Goal: Find specific page/section: Find specific page/section

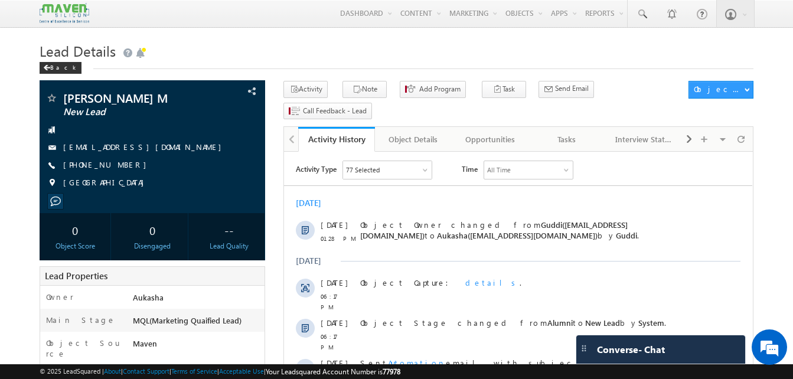
click at [274, 50] on h1 "Lead Details" at bounding box center [397, 49] width 714 height 23
click at [371, 71] on div "Lead Details Back" at bounding box center [397, 59] width 714 height 43
click at [400, 41] on h1 "Lead Details" at bounding box center [397, 49] width 714 height 23
click at [348, 56] on h1 "Lead Details" at bounding box center [397, 49] width 714 height 23
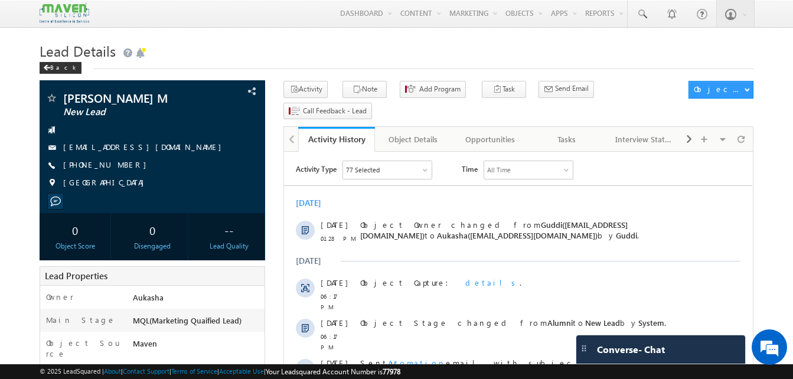
click at [359, 49] on h1 "Lead Details" at bounding box center [397, 49] width 714 height 23
click at [339, 54] on h1 "Lead Details" at bounding box center [397, 49] width 714 height 23
click at [384, 48] on h1 "Lead Details" at bounding box center [397, 49] width 714 height 23
click at [327, 63] on div "Back" at bounding box center [397, 65] width 714 height 8
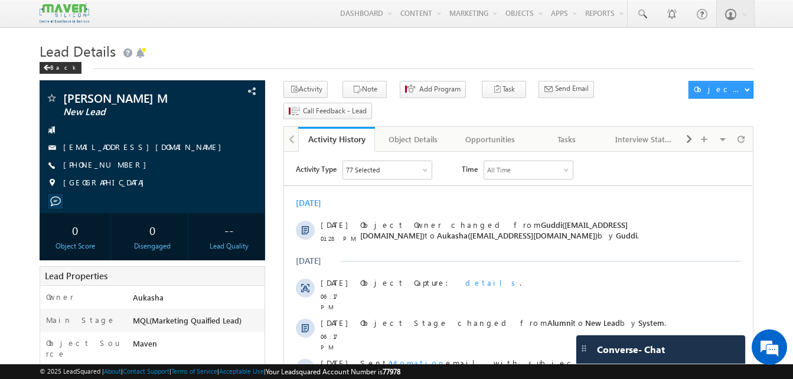
click at [360, 44] on h1 "Lead Details" at bounding box center [397, 49] width 714 height 23
click at [380, 73] on div "Lead Details Back" at bounding box center [397, 59] width 714 height 43
click at [316, 43] on h1 "Lead Details" at bounding box center [397, 49] width 714 height 23
click at [305, 54] on h1 "Lead Details" at bounding box center [397, 49] width 714 height 23
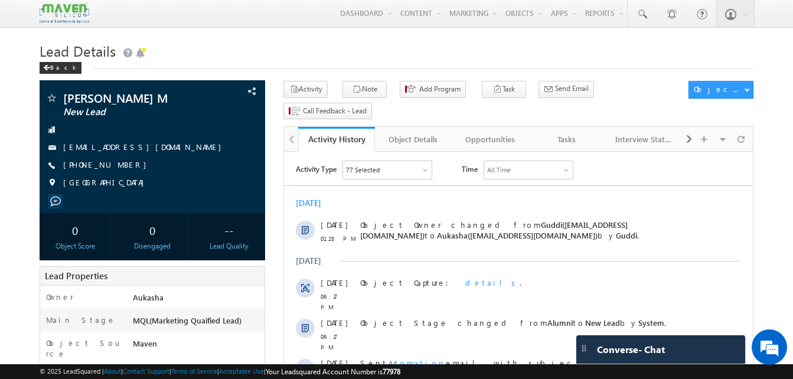
click at [380, 70] on div "Lead Details Back" at bounding box center [397, 59] width 714 height 43
click at [358, 61] on h1 "Lead Details" at bounding box center [397, 49] width 714 height 23
click at [423, 44] on h1 "Lead Details" at bounding box center [397, 49] width 714 height 23
click at [380, 56] on h1 "Lead Details" at bounding box center [397, 49] width 714 height 23
click at [423, 41] on h1 "Lead Details" at bounding box center [397, 49] width 714 height 23
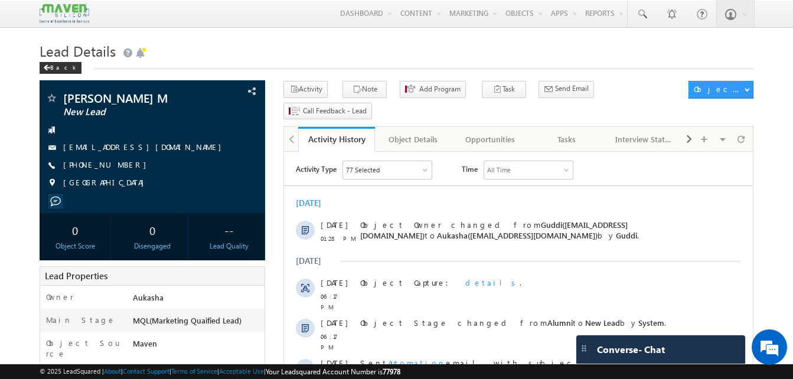
click at [403, 50] on h1 "Lead Details" at bounding box center [397, 49] width 714 height 23
click at [416, 48] on h1 "Lead Details" at bounding box center [397, 49] width 714 height 23
click at [315, 61] on h1 "Lead Details" at bounding box center [397, 49] width 714 height 23
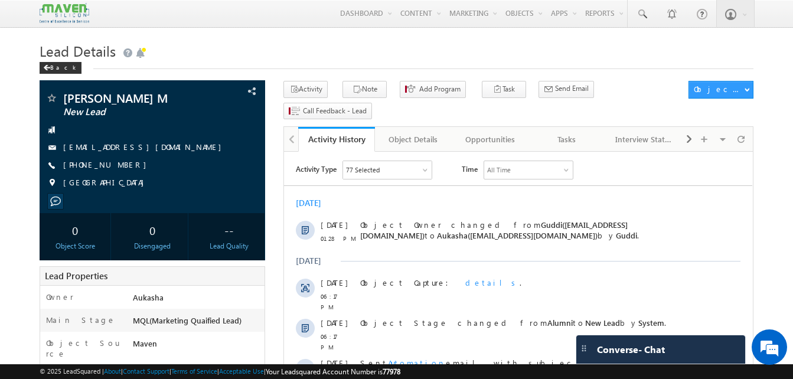
click at [456, 51] on h1 "Lead Details" at bounding box center [397, 49] width 714 height 23
click at [348, 54] on h1 "Lead Details" at bounding box center [397, 49] width 714 height 23
click at [446, 69] on div "Back" at bounding box center [397, 65] width 714 height 8
click at [377, 46] on h1 "Lead Details" at bounding box center [397, 49] width 714 height 23
click at [385, 43] on h1 "Lead Details" at bounding box center [397, 49] width 714 height 23
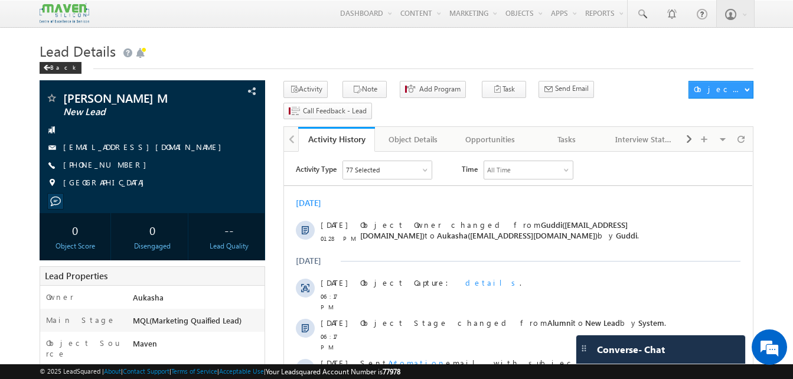
click at [301, 54] on h1 "Lead Details" at bounding box center [397, 49] width 714 height 23
click at [336, 60] on h1 "Lead Details" at bounding box center [397, 49] width 714 height 23
click at [455, 55] on h1 "Lead Details" at bounding box center [397, 49] width 714 height 23
click at [411, 48] on h1 "Lead Details" at bounding box center [397, 49] width 714 height 23
click at [302, 59] on h1 "Lead Details" at bounding box center [397, 49] width 714 height 23
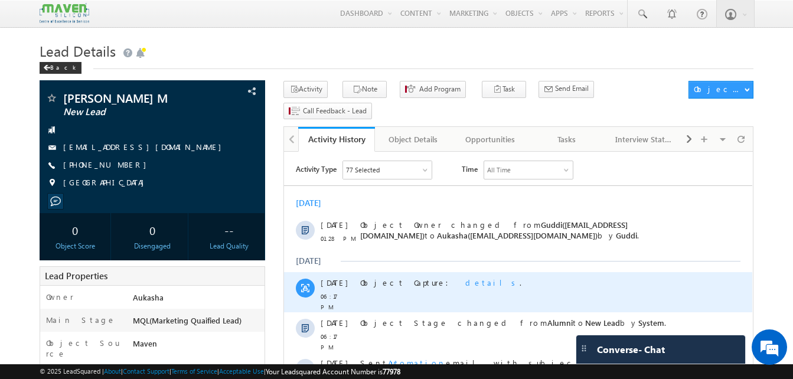
click at [465, 283] on span "details" at bounding box center [492, 283] width 54 height 10
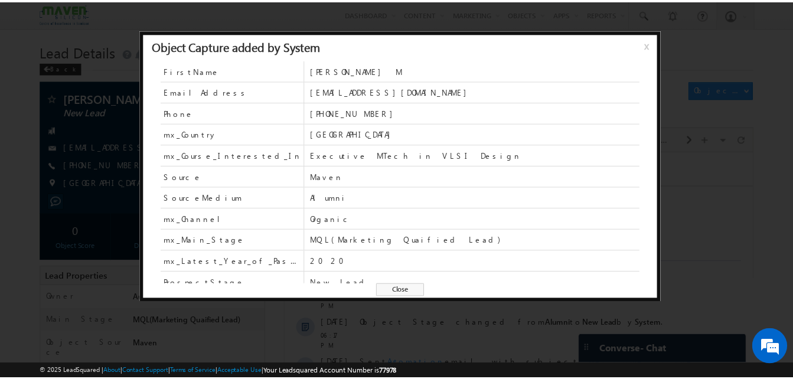
scroll to position [94, 0]
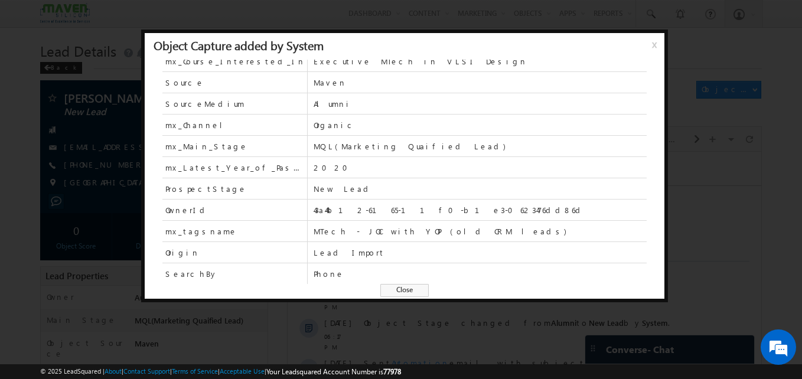
click at [409, 290] on span "Close" at bounding box center [404, 290] width 48 height 13
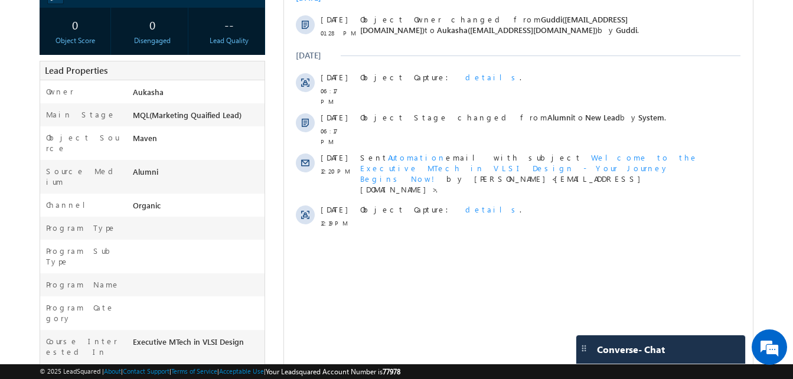
scroll to position [0, 0]
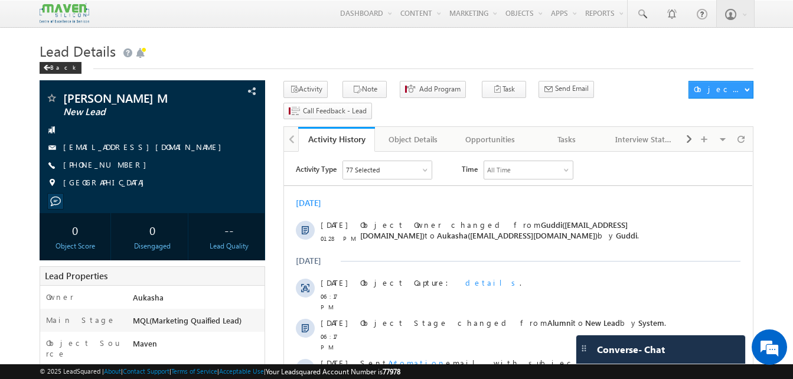
click at [396, 54] on h1 "Lead Details" at bounding box center [397, 49] width 714 height 23
click at [421, 51] on h1 "Lead Details" at bounding box center [397, 49] width 714 height 23
click at [323, 63] on div "Back" at bounding box center [397, 65] width 714 height 8
click at [446, 56] on h1 "Lead Details" at bounding box center [397, 49] width 714 height 23
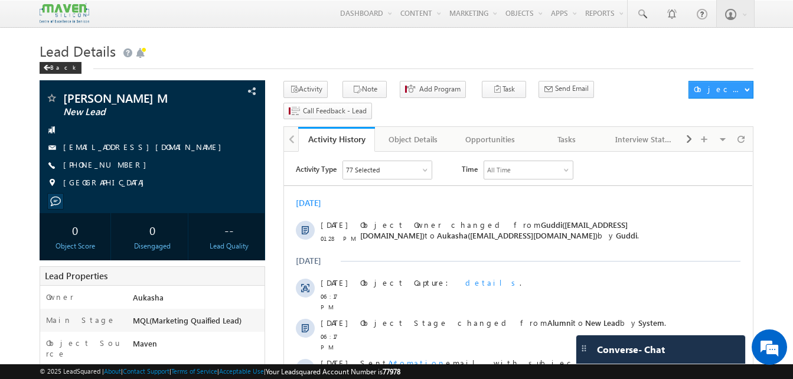
click at [406, 41] on h1 "Lead Details" at bounding box center [397, 49] width 714 height 23
click at [438, 52] on h1 "Lead Details" at bounding box center [397, 49] width 714 height 23
click at [459, 63] on div "Back" at bounding box center [397, 65] width 714 height 8
click at [70, 51] on span "Lead Details" at bounding box center [78, 50] width 76 height 19
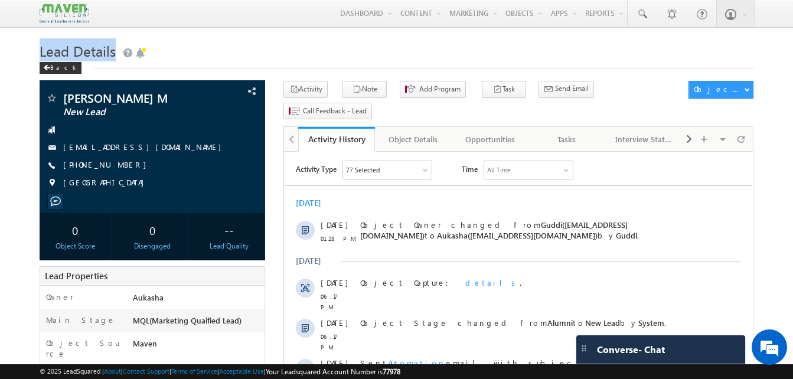
click at [70, 51] on span "Lead Details" at bounding box center [78, 50] width 76 height 19
drag, startPoint x: 70, startPoint y: 51, endPoint x: -2, endPoint y: 80, distance: 77.6
click at [221, 50] on h1 "Lead Details" at bounding box center [397, 49] width 714 height 23
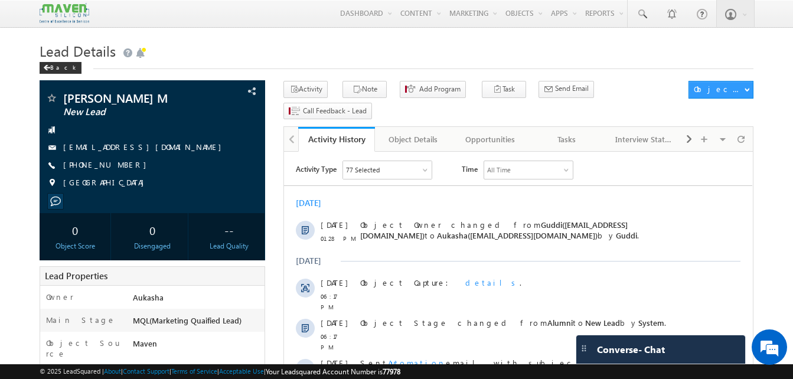
click at [70, 51] on span "Lead Details" at bounding box center [78, 50] width 76 height 19
drag, startPoint x: 70, startPoint y: 51, endPoint x: -2, endPoint y: 82, distance: 78.3
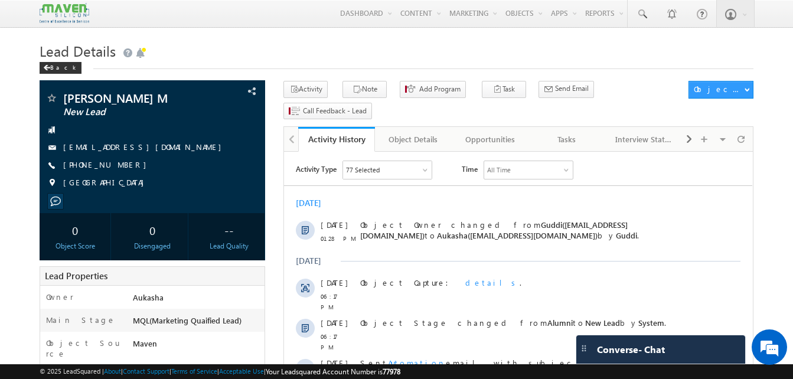
click at [639, 17] on span at bounding box center [642, 14] width 12 height 12
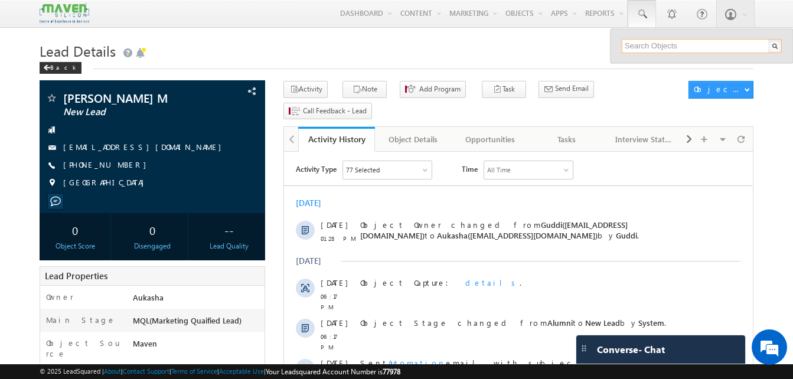
click at [645, 46] on input "text" at bounding box center [702, 46] width 160 height 14
paste input "9345826131"
type input "9345826131"
click at [512, 51] on h1 "Lead Details" at bounding box center [397, 49] width 714 height 23
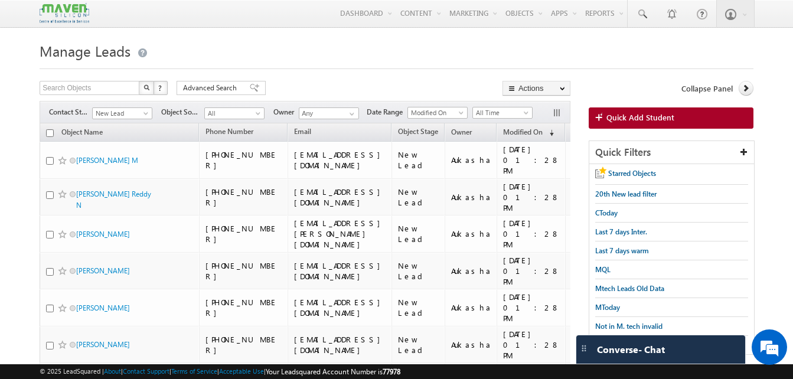
click at [330, 83] on div "Search Objects X ? 592 results found Advanced Search Advanced Search Advanced s…" at bounding box center [305, 89] width 531 height 17
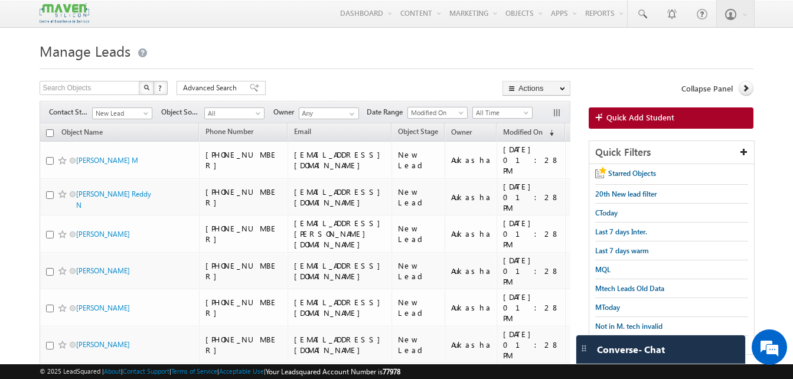
click at [343, 69] on div at bounding box center [397, 65] width 714 height 8
click at [370, 60] on h1 "Manage Leads" at bounding box center [397, 49] width 714 height 23
click at [406, 89] on div "Search Objects X ? 592 results found Advanced Search Advanced Search Advanced s…" at bounding box center [305, 89] width 531 height 17
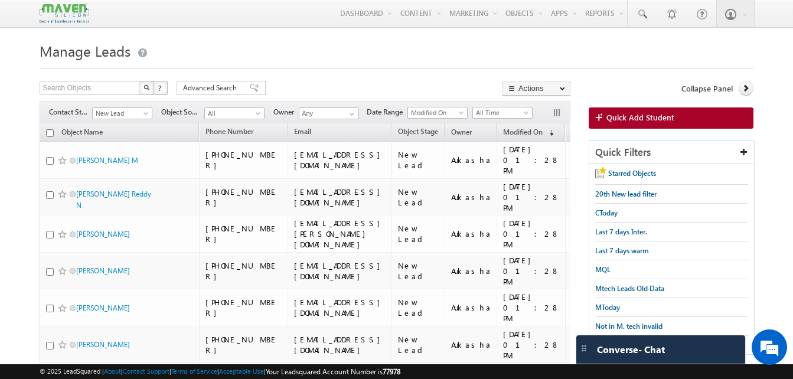
click at [249, 56] on h1 "Manage Leads" at bounding box center [397, 49] width 714 height 23
click at [296, 49] on h1 "Manage Leads" at bounding box center [397, 49] width 714 height 23
click at [352, 64] on div at bounding box center [397, 65] width 714 height 8
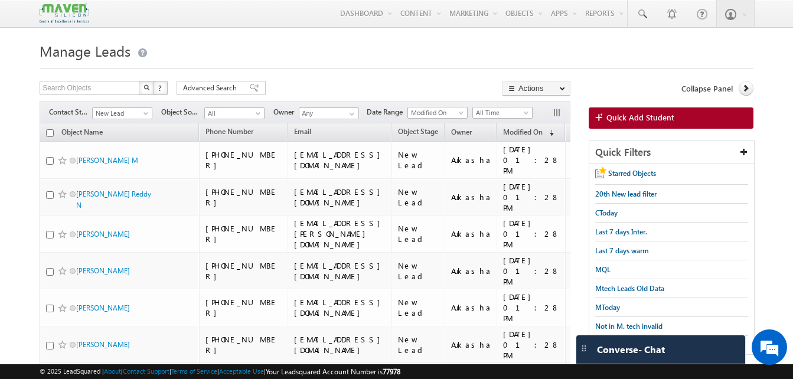
click at [381, 53] on h1 "Manage Leads" at bounding box center [397, 49] width 714 height 23
click at [386, 51] on h1 "Manage Leads" at bounding box center [397, 49] width 714 height 23
click at [253, 61] on h1 "Manage Leads" at bounding box center [397, 49] width 714 height 23
click at [176, 61] on h1 "Manage Leads" at bounding box center [397, 49] width 714 height 23
click at [261, 64] on div at bounding box center [397, 65] width 714 height 8
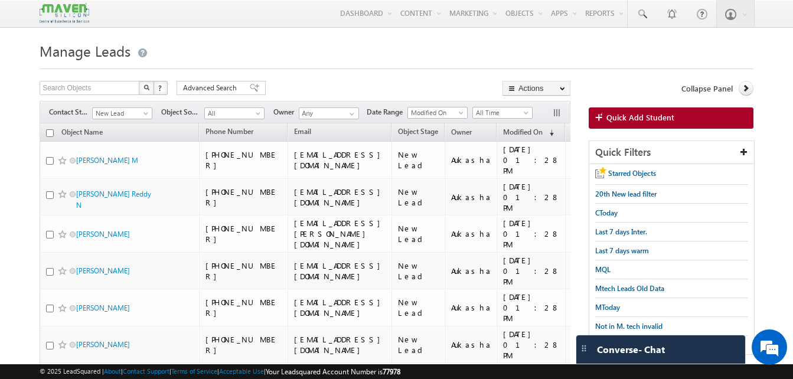
click at [432, 61] on h1 "Manage Leads" at bounding box center [397, 49] width 714 height 23
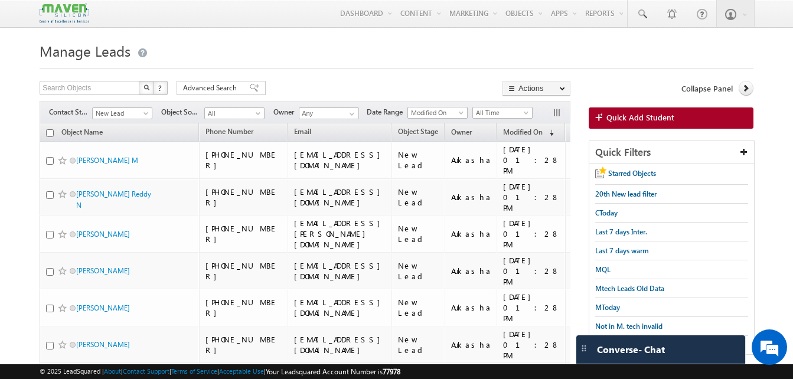
click at [341, 48] on h1 "Manage Leads" at bounding box center [397, 49] width 714 height 23
click at [340, 61] on h1 "Manage Leads" at bounding box center [397, 49] width 714 height 23
click at [349, 48] on h1 "Manage Leads" at bounding box center [397, 49] width 714 height 23
click at [291, 45] on h1 "Manage Leads" at bounding box center [397, 49] width 714 height 23
click at [461, 43] on h1 "Manage Leads" at bounding box center [397, 49] width 714 height 23
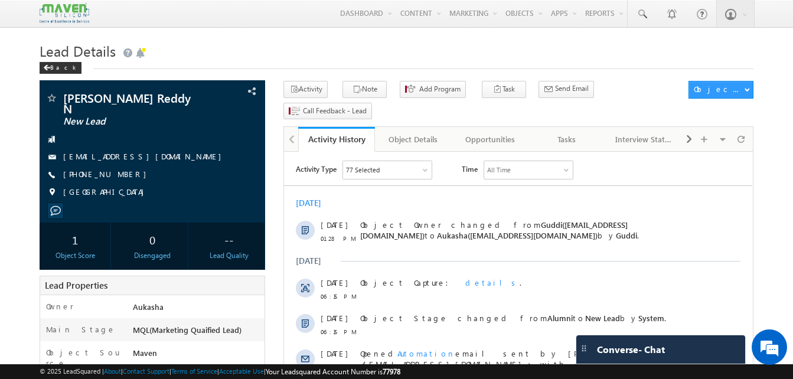
click at [396, 49] on h1 "Lead Details" at bounding box center [397, 49] width 714 height 23
click at [325, 49] on h1 "Lead Details" at bounding box center [397, 49] width 714 height 23
click at [430, 48] on h1 "Lead Details" at bounding box center [397, 49] width 714 height 23
click at [357, 54] on h1 "Lead Details" at bounding box center [397, 49] width 714 height 23
click at [263, 55] on h1 "Lead Details" at bounding box center [397, 49] width 714 height 23
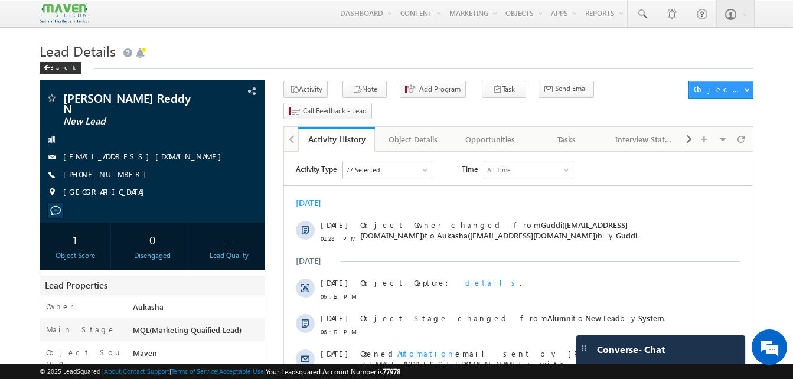
click at [470, 54] on h1 "Lead Details" at bounding box center [397, 49] width 714 height 23
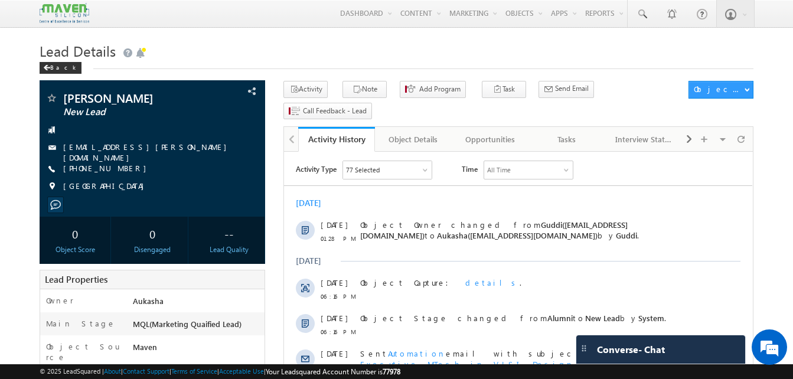
click at [455, 43] on h1 "Lead Details" at bounding box center [397, 49] width 714 height 23
click at [398, 45] on h1 "Lead Details" at bounding box center [397, 49] width 714 height 23
click at [455, 64] on div "Back" at bounding box center [397, 65] width 714 height 8
click at [425, 52] on h1 "Lead Details" at bounding box center [397, 49] width 714 height 23
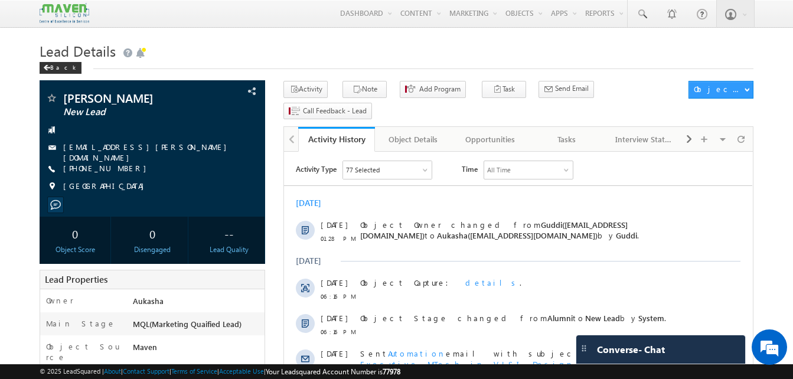
click at [423, 41] on h1 "Lead Details" at bounding box center [397, 49] width 714 height 23
click at [383, 60] on h1 "Lead Details" at bounding box center [397, 49] width 714 height 23
